Goal: Transaction & Acquisition: Book appointment/travel/reservation

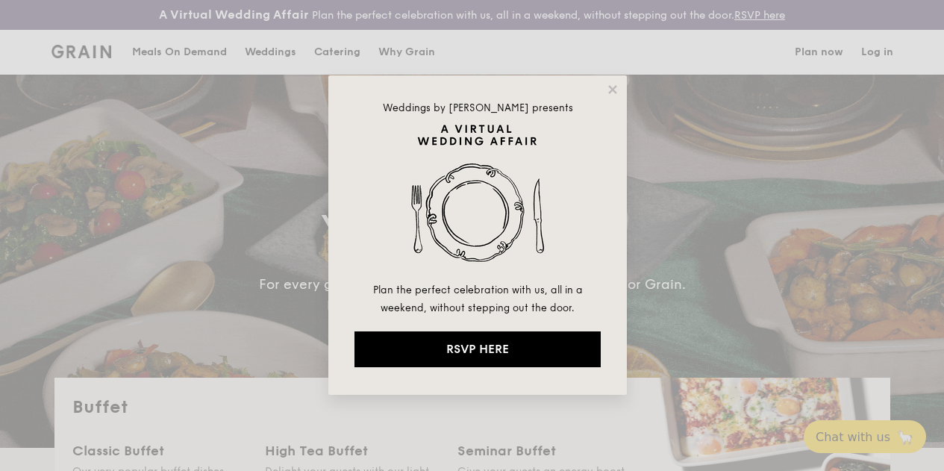
select select
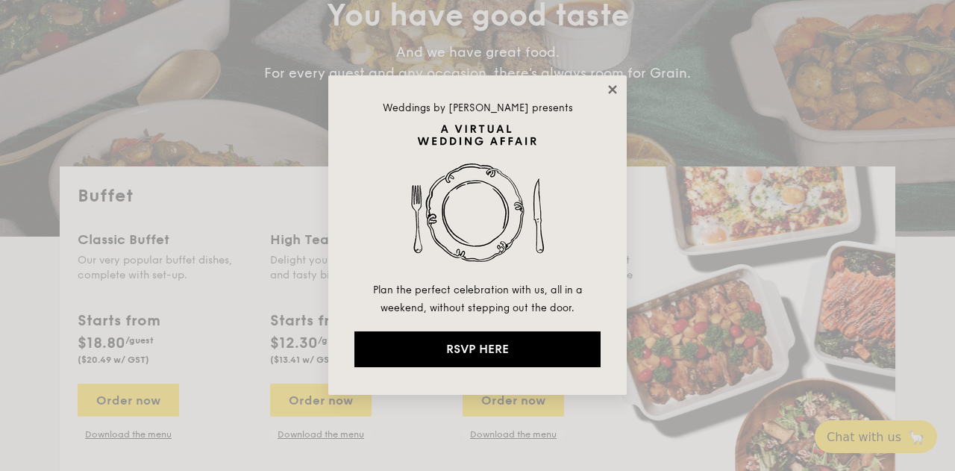
click at [610, 90] on icon at bounding box center [612, 89] width 13 height 13
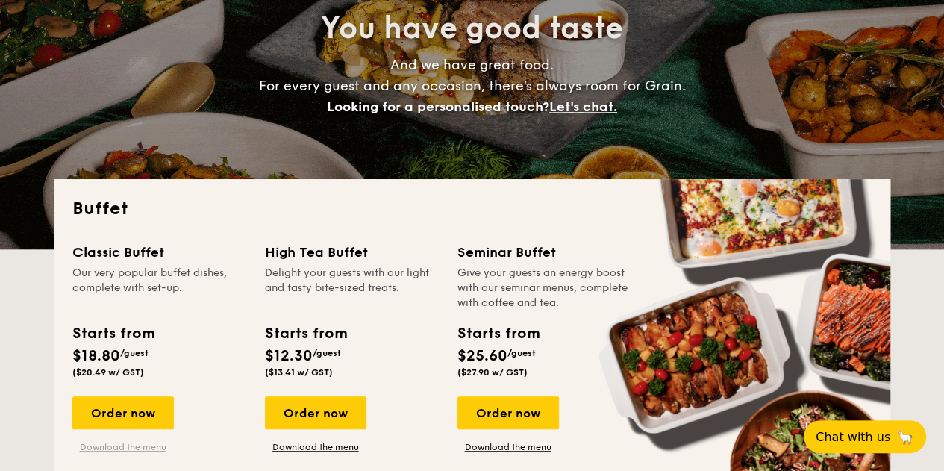
scroll to position [373, 0]
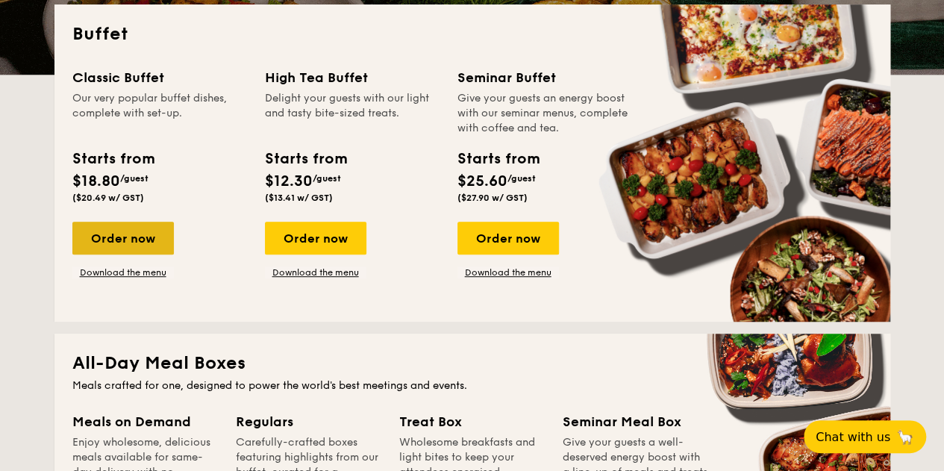
click at [130, 255] on div "Order now" at bounding box center [123, 238] width 102 height 33
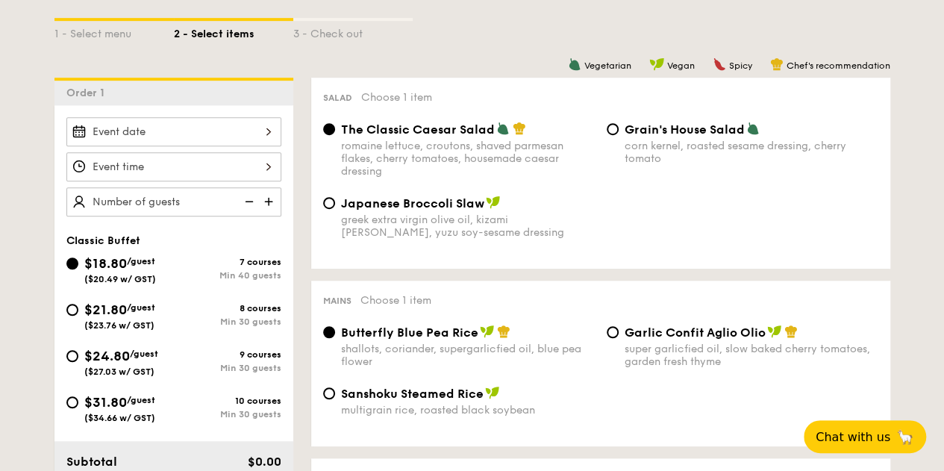
scroll to position [448, 0]
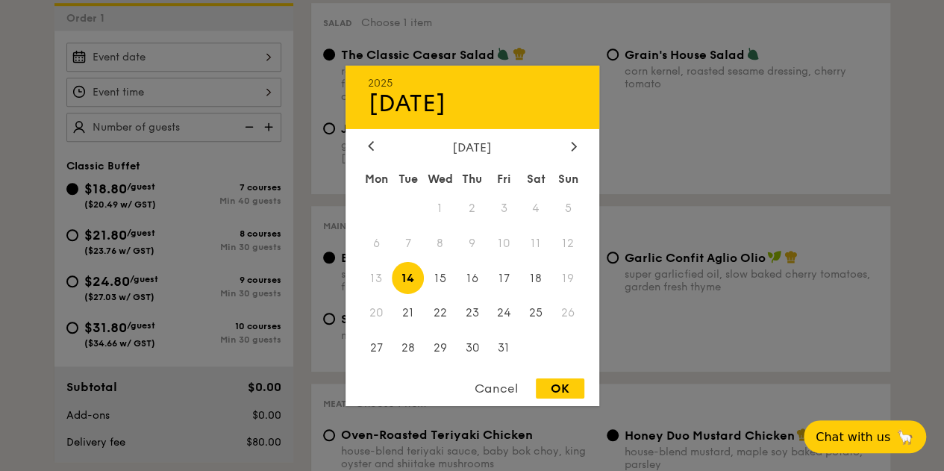
click at [250, 72] on div "2025 Oct 14 October 2025 Mon Tue Wed Thu Fri Sat Sun 1 2 3 4 5 6 7 8 9 10 11 12…" at bounding box center [173, 57] width 215 height 29
click at [572, 145] on icon at bounding box center [574, 146] width 6 height 10
click at [475, 312] on span "20" at bounding box center [472, 313] width 32 height 32
click at [554, 390] on div "OK" at bounding box center [560, 388] width 49 height 20
type input "Nov 20, 2025"
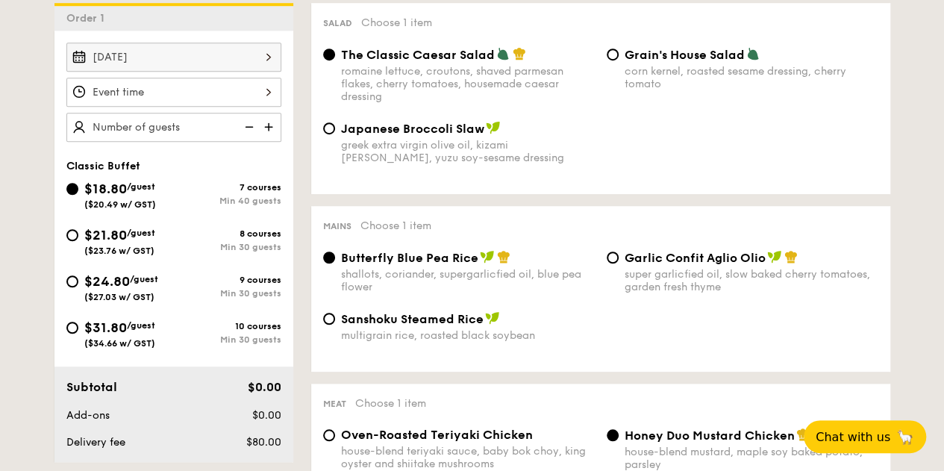
click at [270, 137] on img at bounding box center [270, 127] width 22 height 28
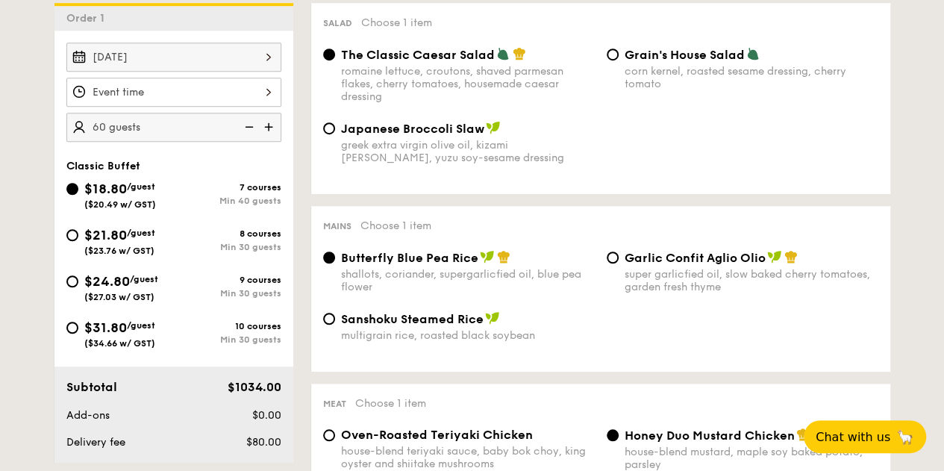
click at [270, 137] on img at bounding box center [270, 127] width 22 height 28
click at [254, 138] on img at bounding box center [248, 127] width 22 height 28
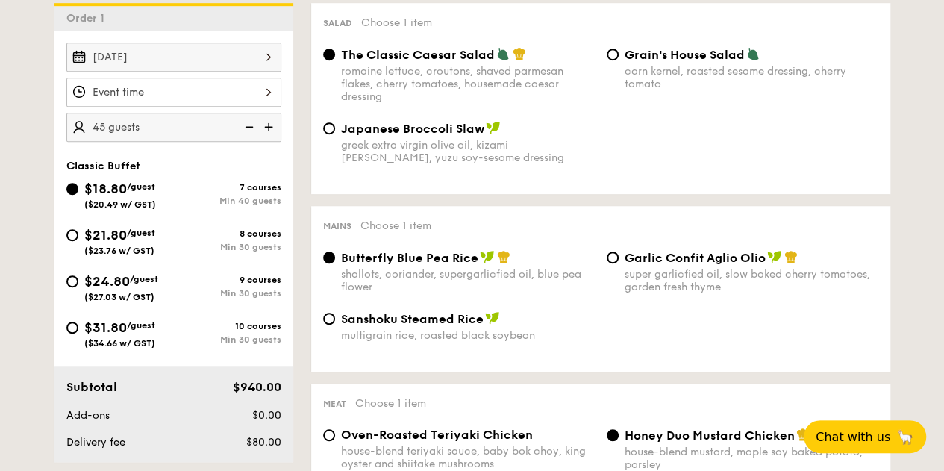
click at [254, 138] on img at bounding box center [248, 127] width 22 height 28
type input "40 guests"
click at [254, 138] on img at bounding box center [248, 127] width 22 height 28
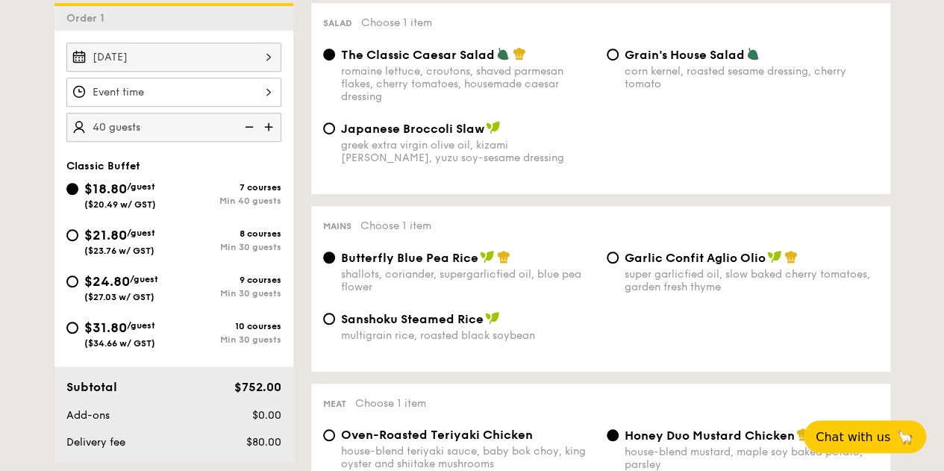
click at [254, 138] on img at bounding box center [248, 127] width 22 height 28
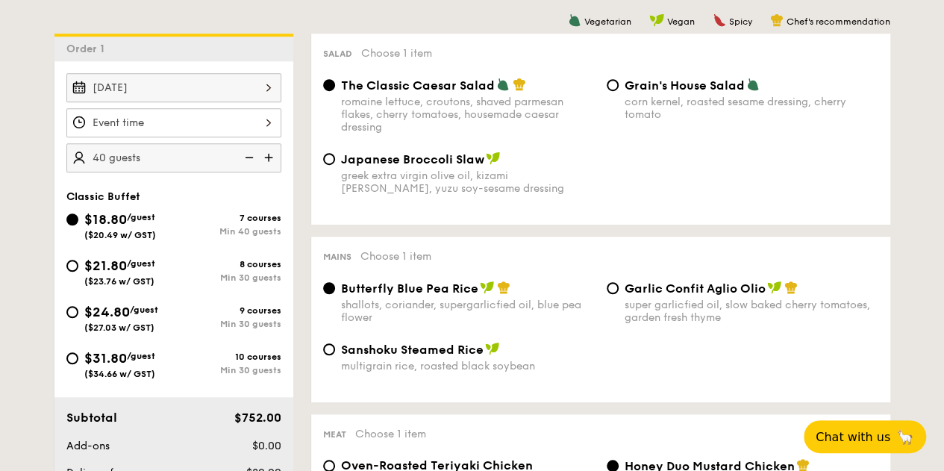
scroll to position [373, 0]
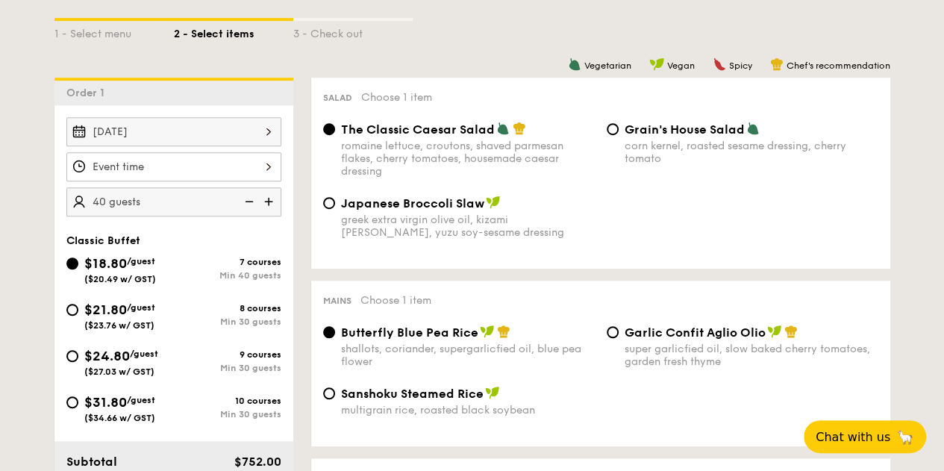
click at [119, 331] on span "($23.76 w/ GST)" at bounding box center [119, 325] width 70 height 10
click at [78, 316] on input "$21.80 /guest ($23.76 w/ GST) 8 courses Min 30 guests" at bounding box center [72, 310] width 12 height 12
radio input "true"
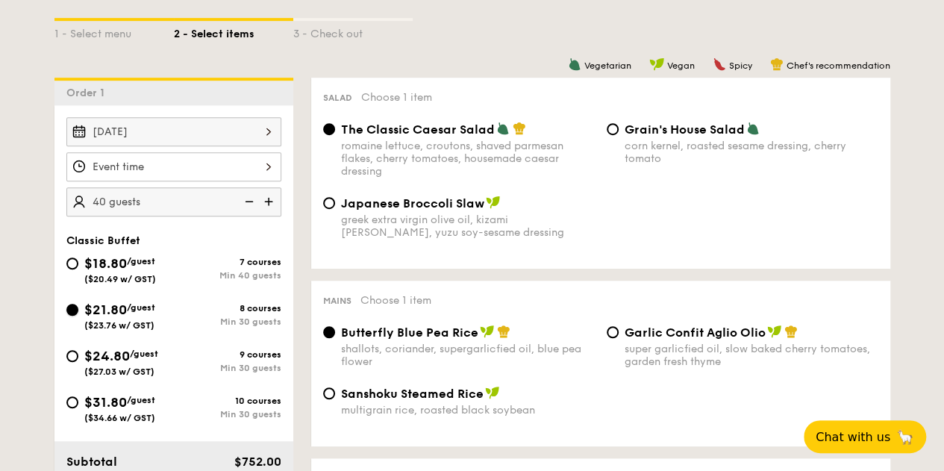
radio input "true"
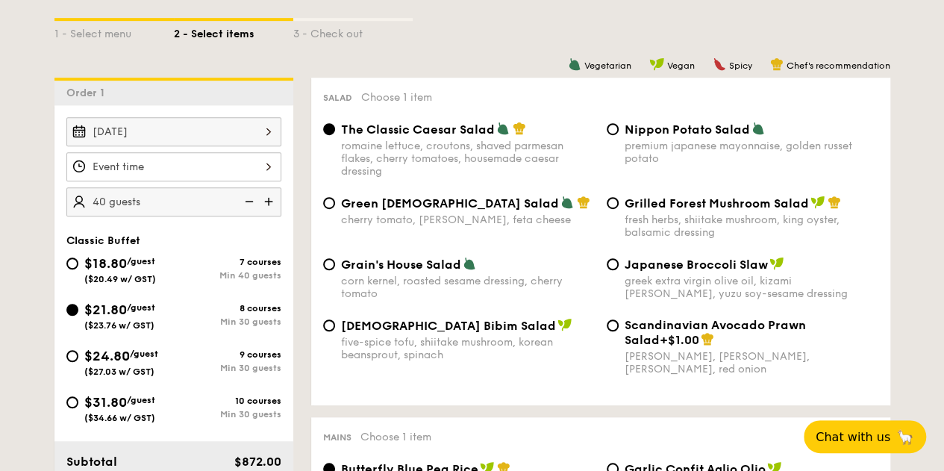
click at [248, 211] on img at bounding box center [248, 201] width 22 height 28
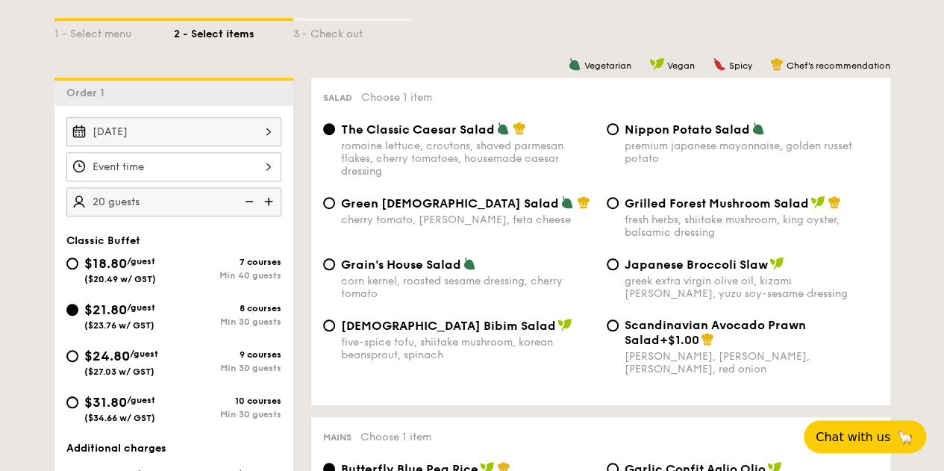
click at [248, 211] on img at bounding box center [248, 201] width 22 height 28
click at [270, 213] on img at bounding box center [270, 201] width 22 height 28
type input "30 guests"
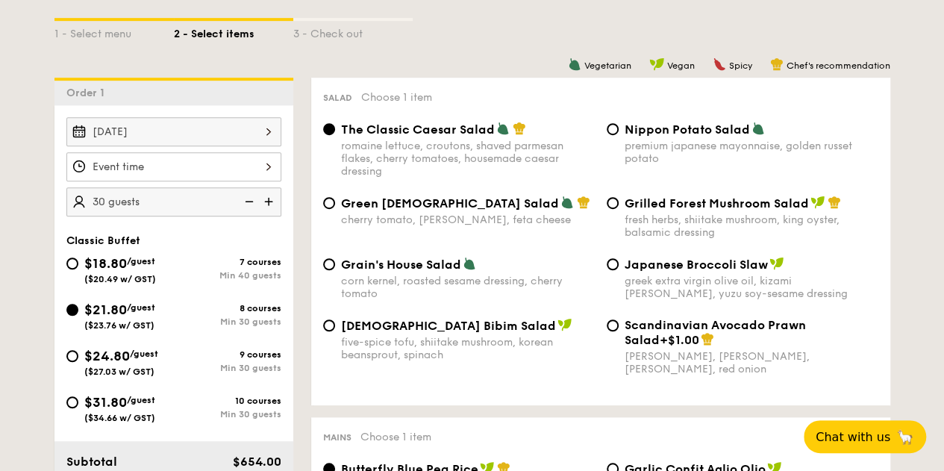
click at [637, 137] on span "Nippon Potato Salad" at bounding box center [687, 129] width 125 height 14
click at [619, 135] on input "Nippon Potato Salad premium japanese mayonnaise, golden russet potato" at bounding box center [613, 129] width 12 height 12
radio input "true"
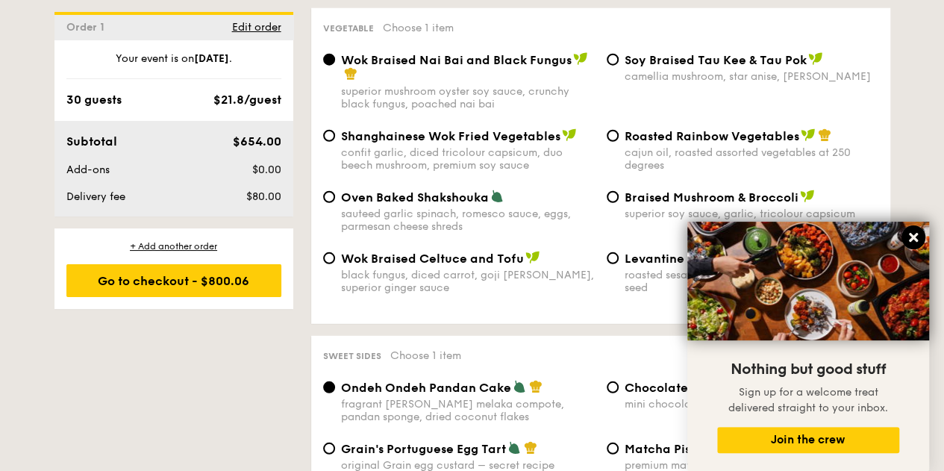
scroll to position [1941, 0]
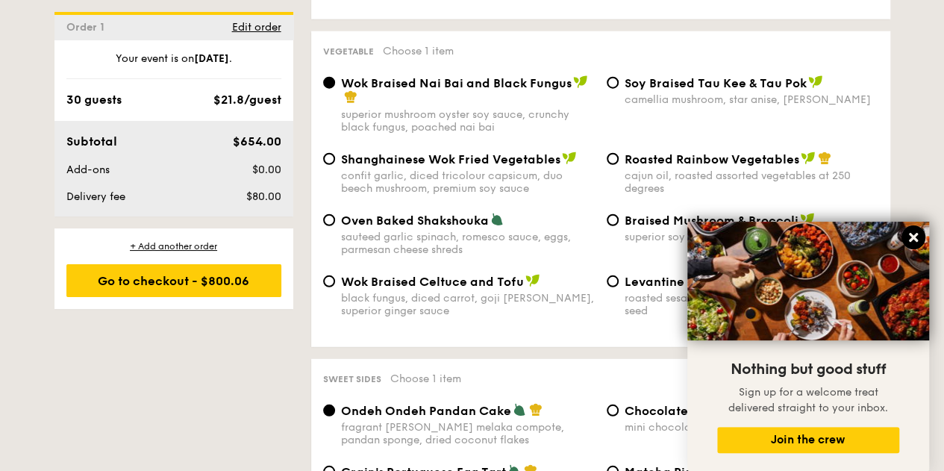
click at [916, 233] on icon at bounding box center [913, 237] width 13 height 13
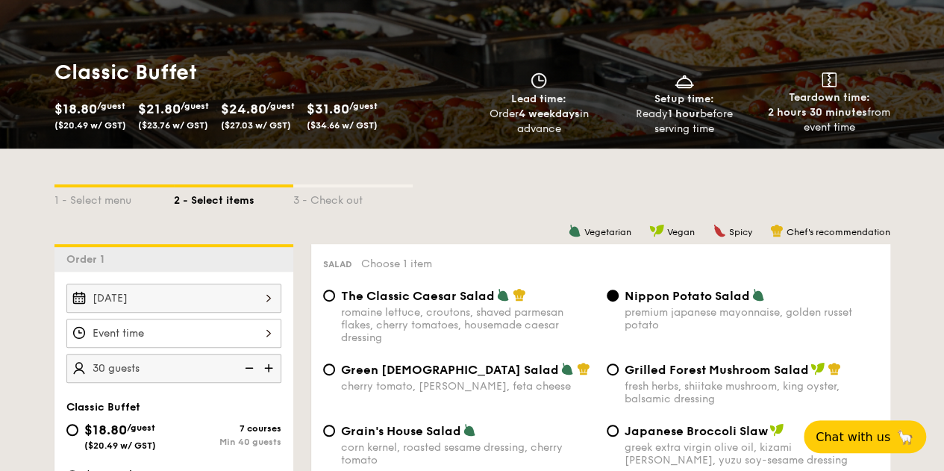
scroll to position [0, 0]
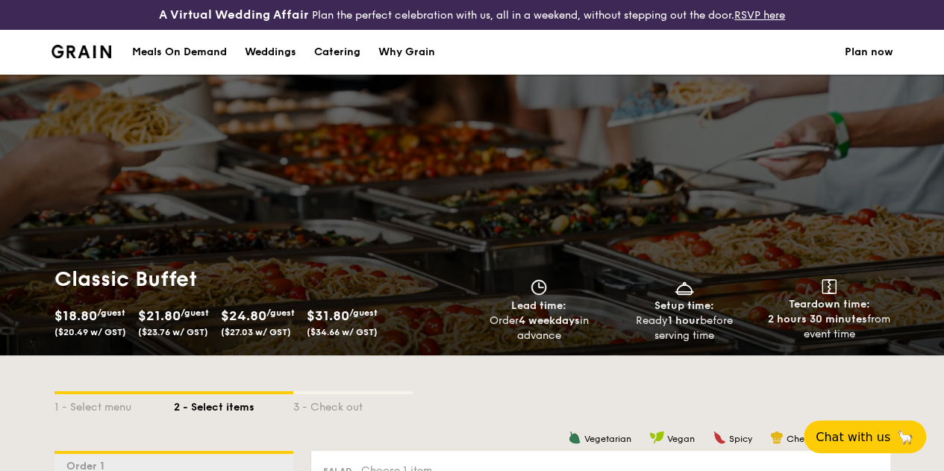
click at [202, 71] on div "Meals On Demand" at bounding box center [179, 52] width 95 height 45
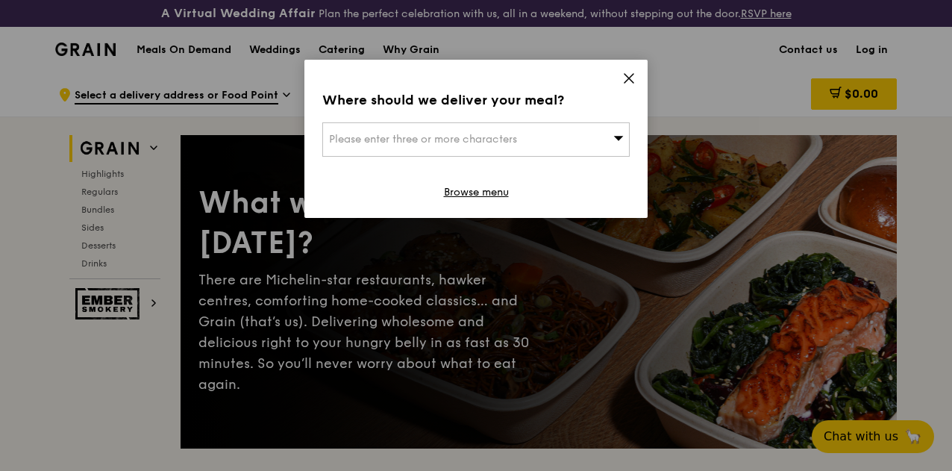
click at [631, 78] on icon at bounding box center [628, 78] width 13 height 13
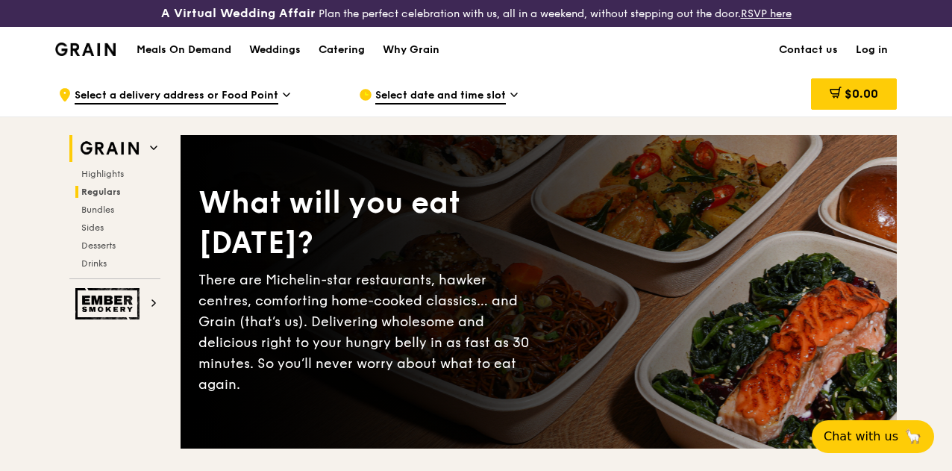
click at [104, 197] on span "Regulars" at bounding box center [101, 192] width 40 height 10
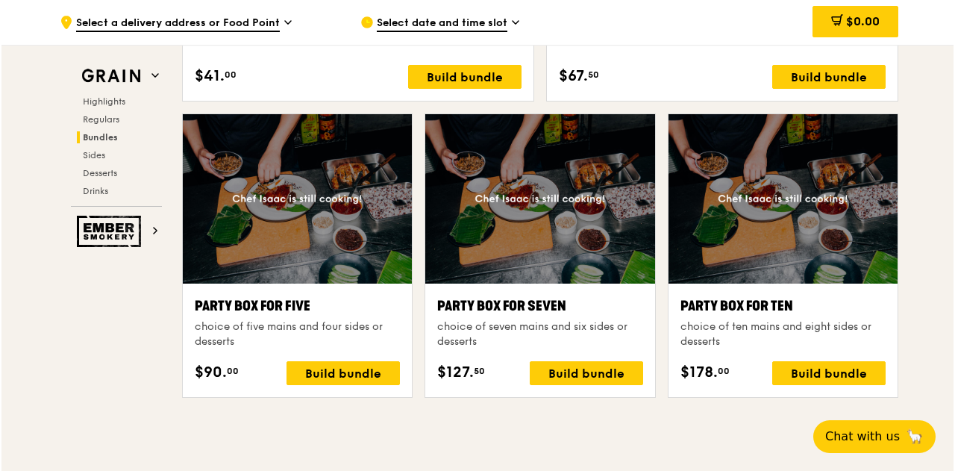
scroll to position [2946, 0]
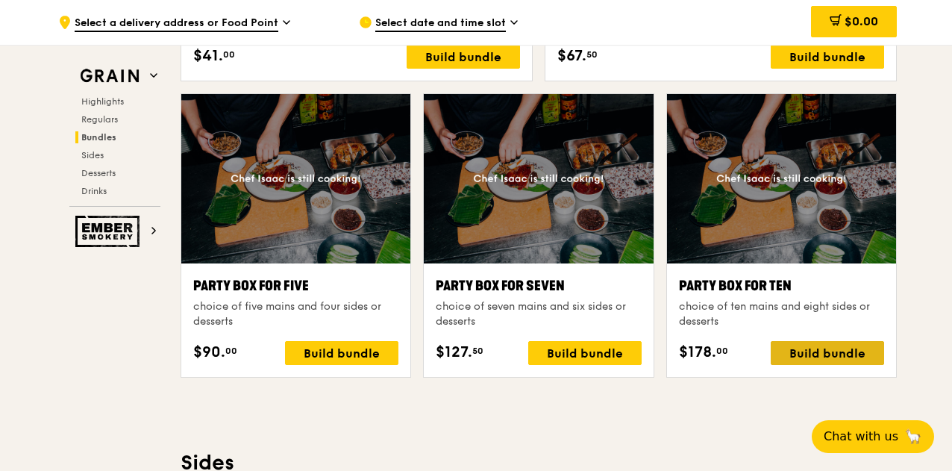
click at [828, 365] on div "Build bundle" at bounding box center [827, 353] width 113 height 24
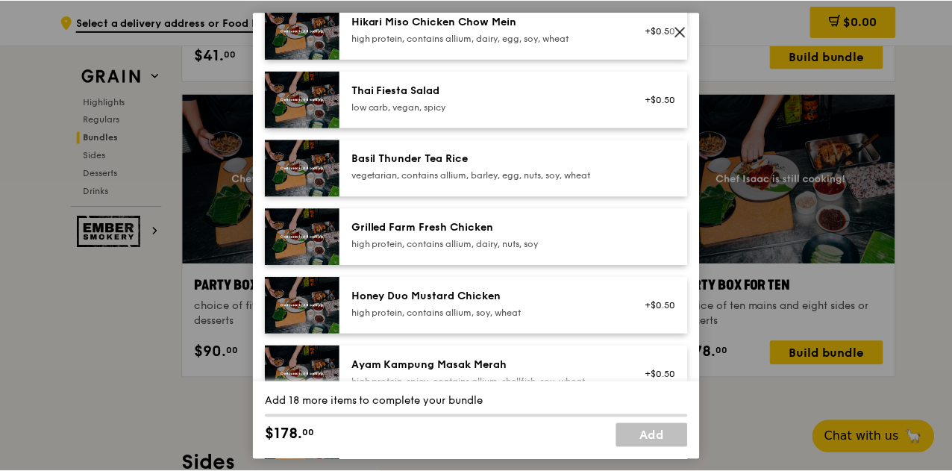
scroll to position [299, 0]
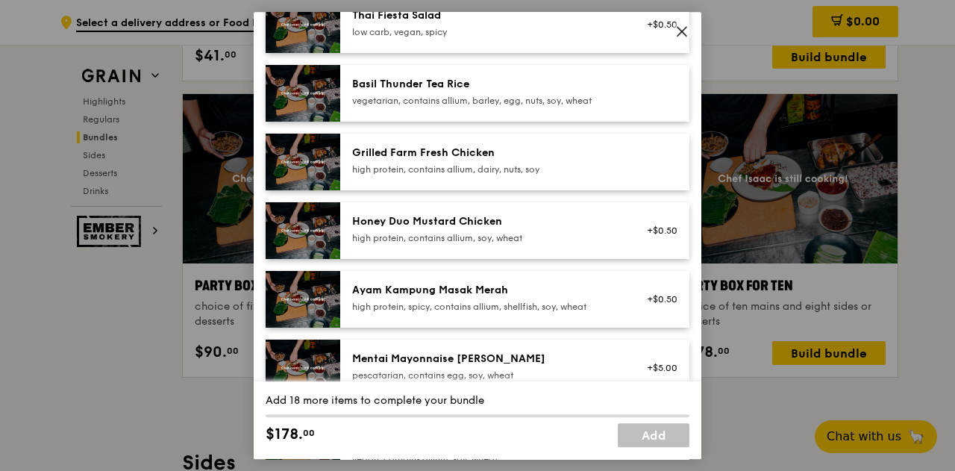
click at [684, 26] on icon at bounding box center [681, 31] width 13 height 13
